Goal: Task Accomplishment & Management: Use online tool/utility

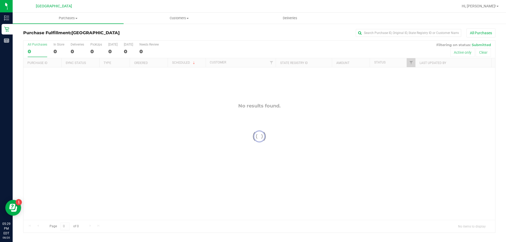
click at [407, 61] on div at bounding box center [259, 137] width 472 height 192
click at [413, 66] on link "Filter" at bounding box center [411, 62] width 9 height 9
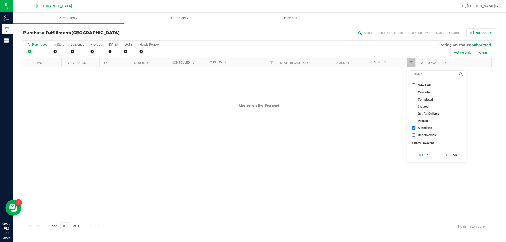
click at [418, 136] on span "Undeliverable" at bounding box center [427, 135] width 19 height 3
click at [416, 136] on input "Undeliverable" at bounding box center [413, 134] width 3 height 3
checkbox input "true"
click at [422, 153] on button "Filter" at bounding box center [422, 155] width 25 height 12
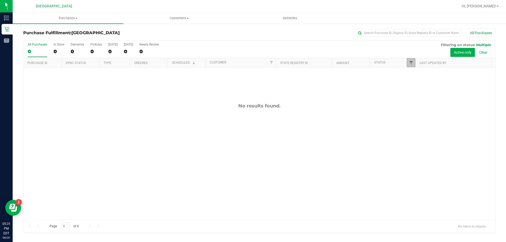
click at [410, 63] on span "Filter" at bounding box center [411, 63] width 4 height 4
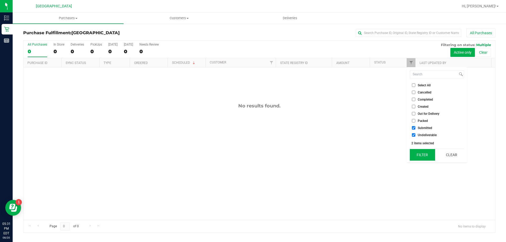
drag, startPoint x: 423, startPoint y: 159, endPoint x: 47, endPoint y: 33, distance: 396.6
click at [423, 159] on button "Filter" at bounding box center [422, 155] width 25 height 12
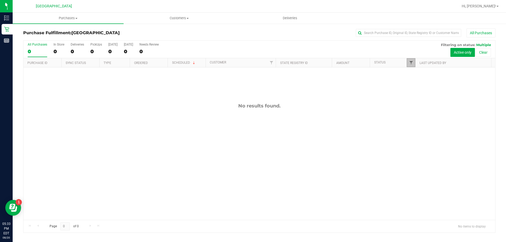
click at [412, 64] on span "Filter" at bounding box center [411, 63] width 4 height 4
drag, startPoint x: 427, startPoint y: 150, endPoint x: 424, endPoint y: 149, distance: 3.1
click at [427, 150] on button "Filter" at bounding box center [422, 155] width 25 height 12
